Goal: Task Accomplishment & Management: Complete application form

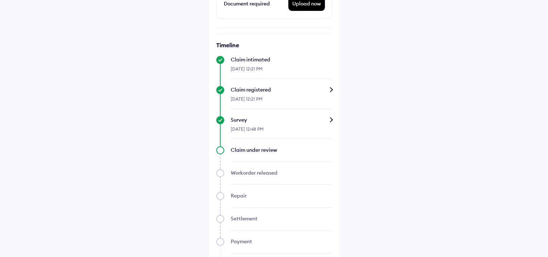
scroll to position [254, 0]
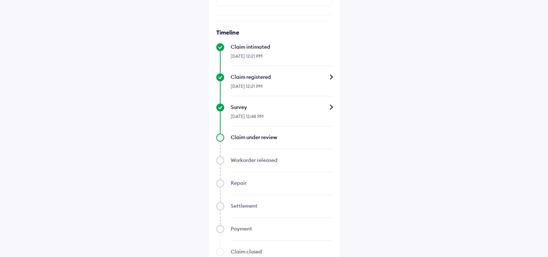
click at [274, 119] on div "[DATE] 12:48 PM" at bounding box center [281, 119] width 101 height 16
click at [331, 107] on div "Survey" at bounding box center [281, 106] width 101 height 7
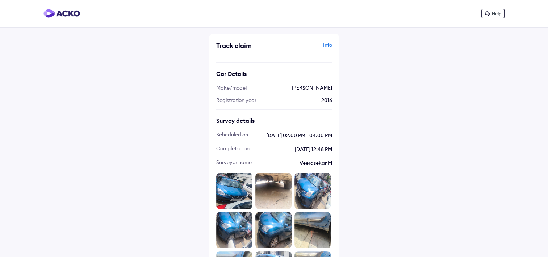
click at [499, 13] on span "Help" at bounding box center [496, 13] width 9 height 5
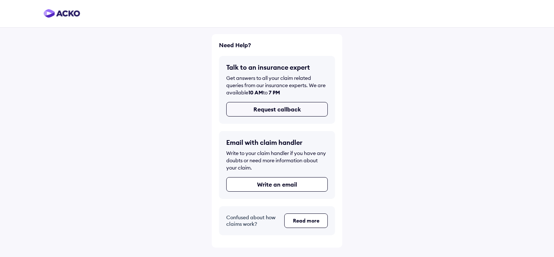
click at [295, 112] on button "Request callback" at bounding box center [276, 109] width 101 height 14
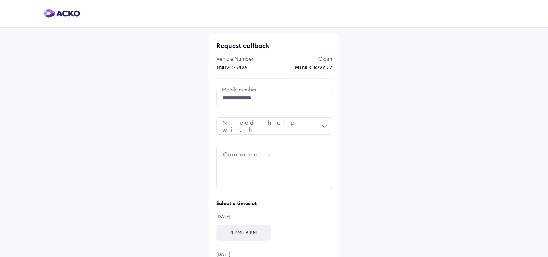
scroll to position [36, 0]
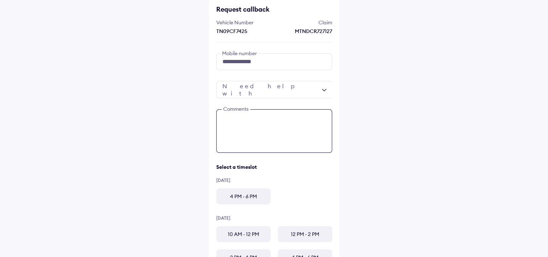
click at [289, 117] on textarea at bounding box center [274, 130] width 116 height 43
click at [285, 120] on textarea at bounding box center [274, 130] width 116 height 43
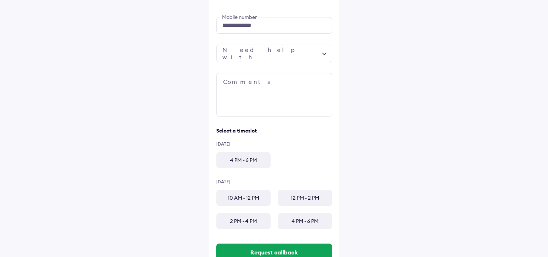
click at [250, 159] on div "4 PM - 6 PM" at bounding box center [243, 160] width 54 height 16
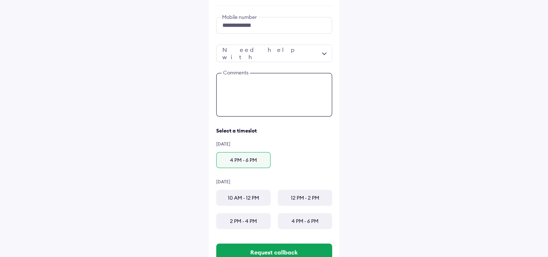
click at [256, 92] on textarea at bounding box center [274, 94] width 116 height 43
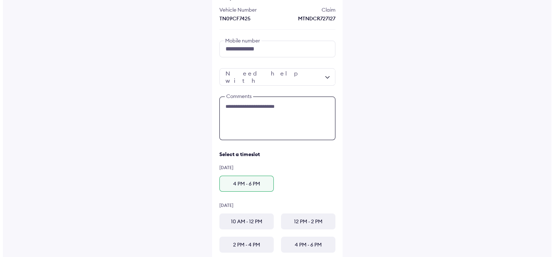
scroll to position [36, 0]
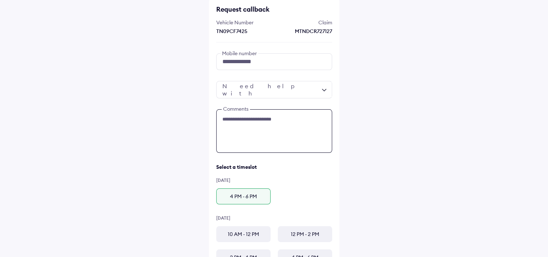
type textarea "**********"
click at [255, 89] on div at bounding box center [274, 89] width 116 height 17
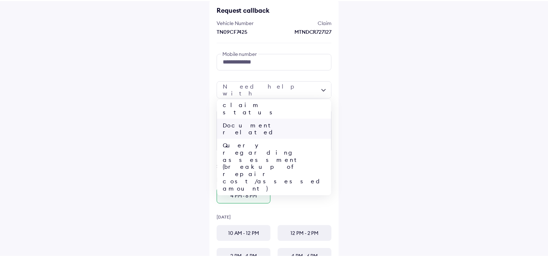
scroll to position [28, 0]
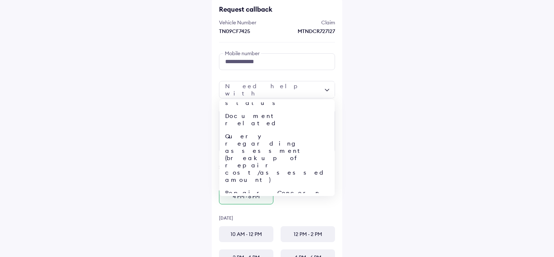
click at [369, 125] on div "**********" at bounding box center [277, 125] width 554 height 323
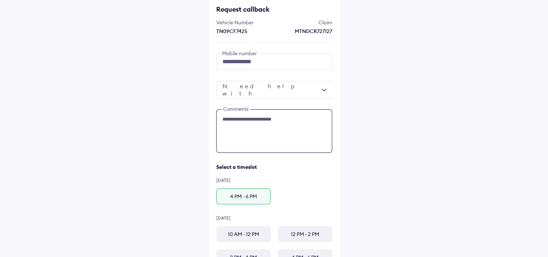
click at [266, 123] on textarea "**********" at bounding box center [274, 130] width 116 height 43
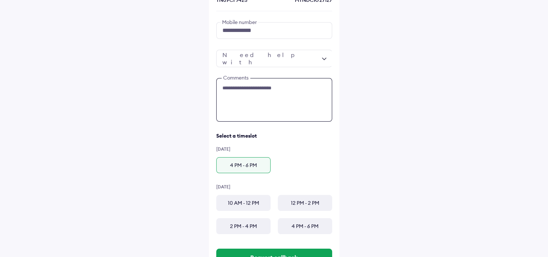
scroll to position [98, 0]
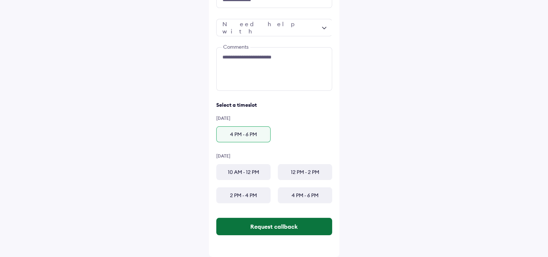
click at [268, 223] on button "Request callback" at bounding box center [274, 225] width 116 height 17
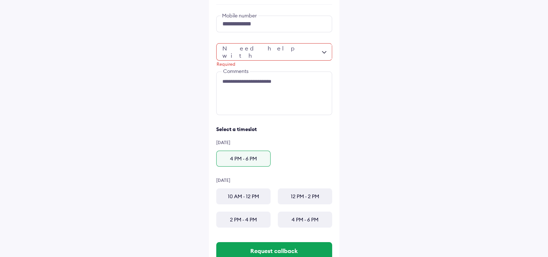
scroll to position [62, 0]
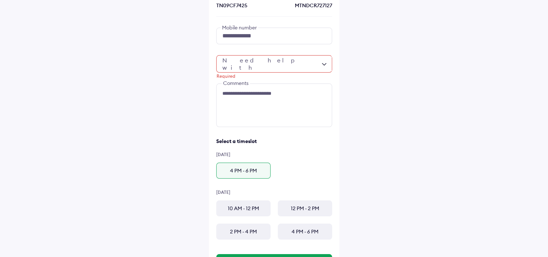
click at [257, 60] on div "Required" at bounding box center [274, 63] width 116 height 17
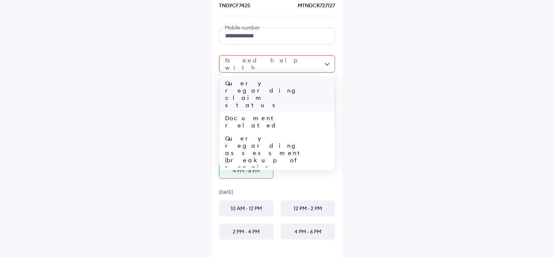
click at [257, 84] on div "Query regarding claim status" at bounding box center [276, 93] width 115 height 35
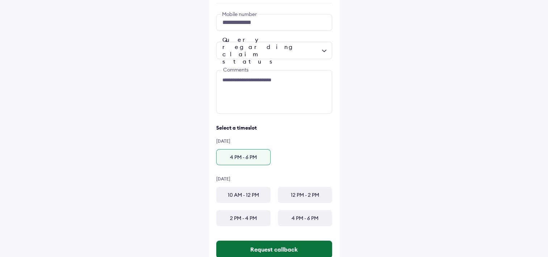
scroll to position [98, 0]
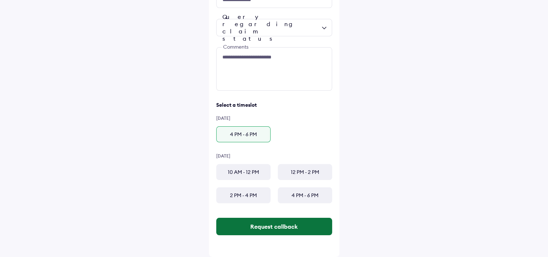
click at [259, 230] on button "Request callback" at bounding box center [274, 225] width 116 height 17
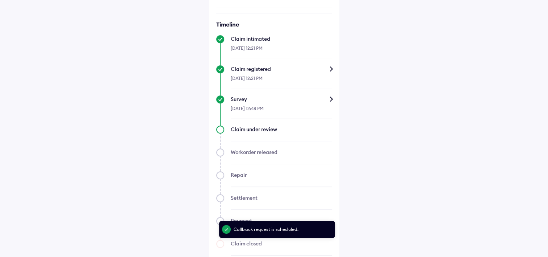
scroll to position [279, 0]
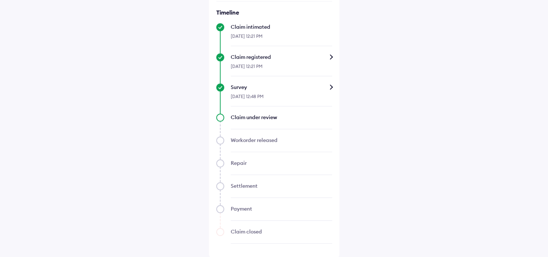
click at [254, 117] on div "Claim under review" at bounding box center [281, 116] width 101 height 7
click at [223, 115] on div "Claim under review" at bounding box center [274, 121] width 116 height 16
click at [219, 115] on div "Claim under review" at bounding box center [274, 121] width 116 height 16
